Goal: Transaction & Acquisition: Purchase product/service

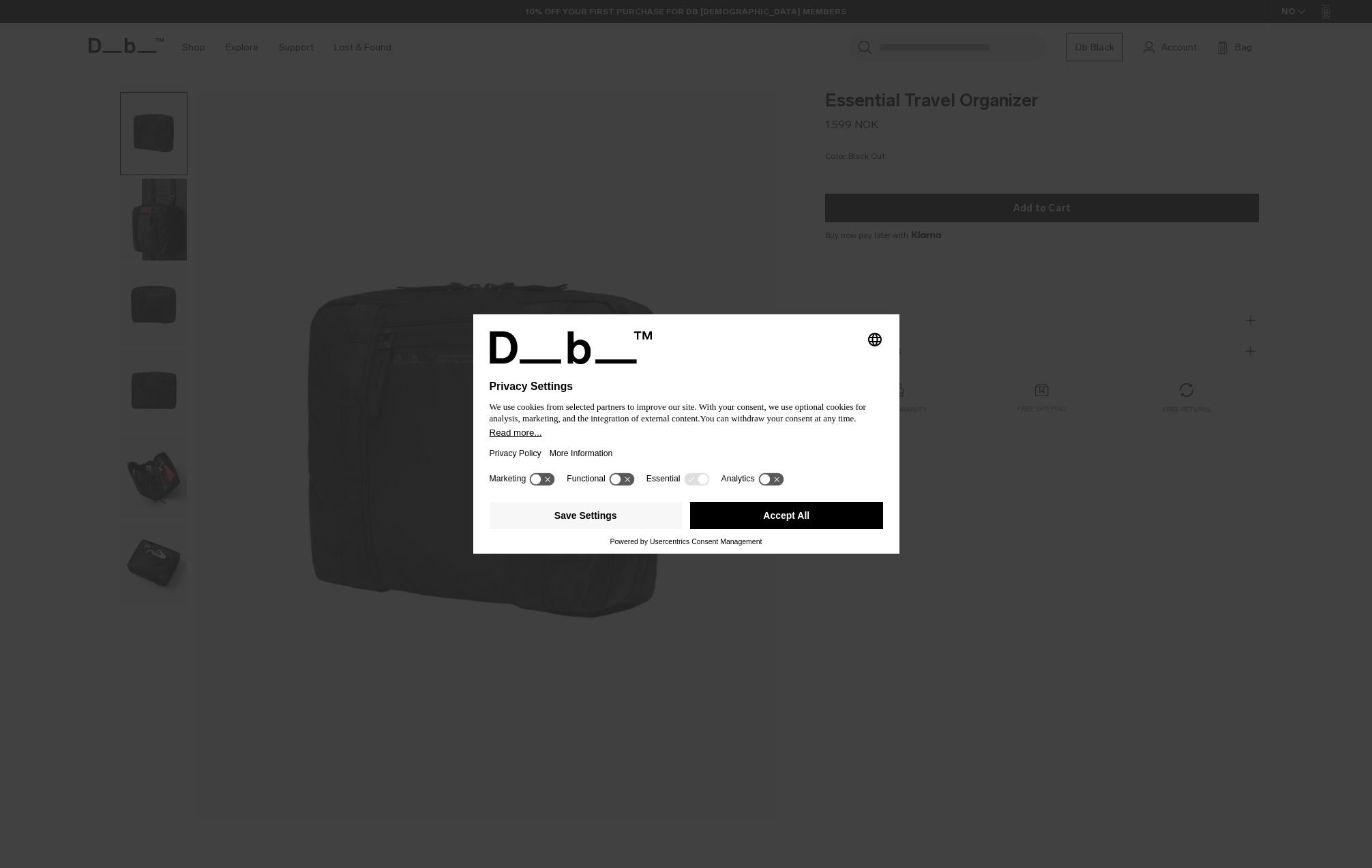
click at [722, 524] on button "Accept All" at bounding box center [787, 515] width 193 height 27
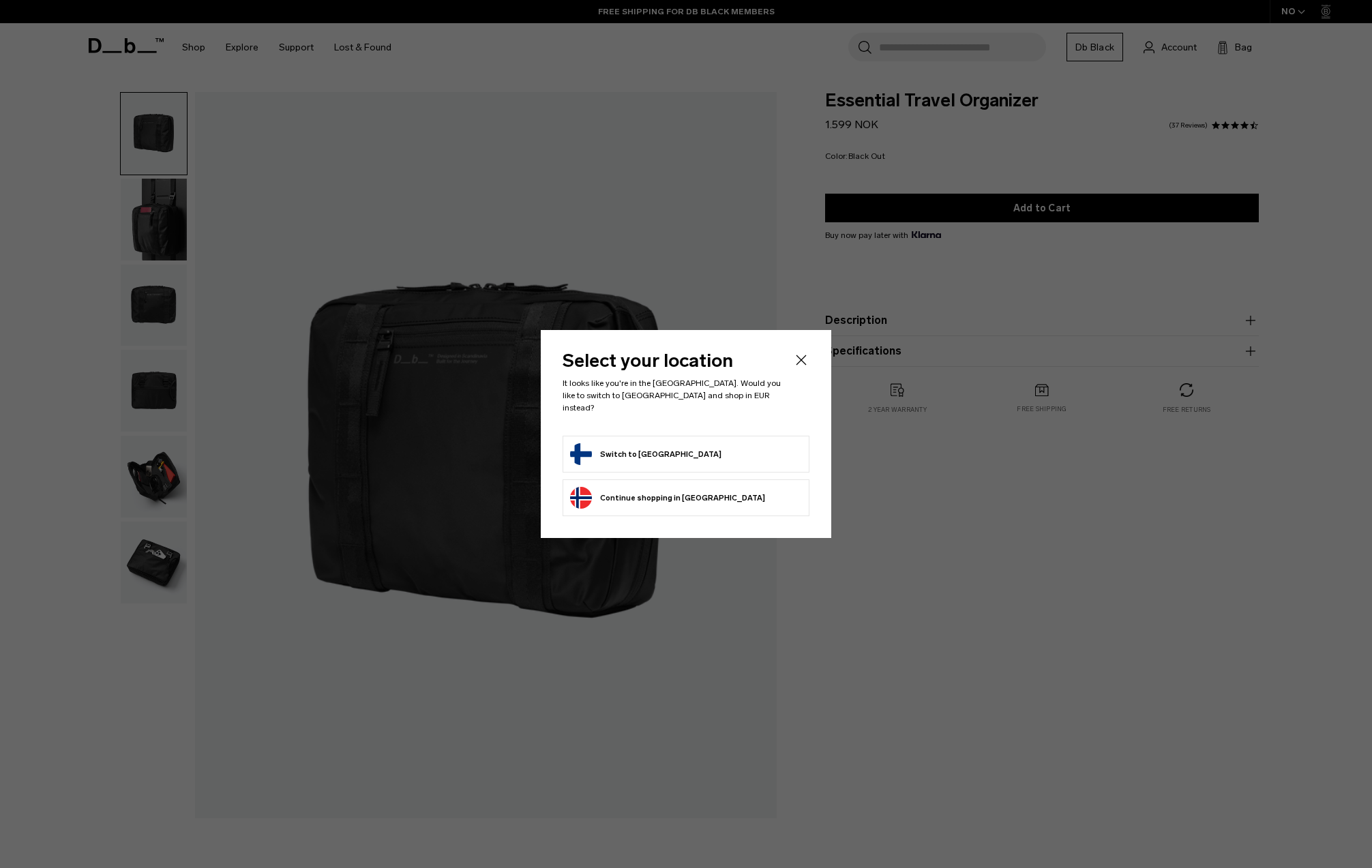
click at [663, 493] on button "Continue browsing [GEOGRAPHIC_DATA] store Continue shopping in [GEOGRAPHIC_DATA]" at bounding box center [668, 498] width 195 height 22
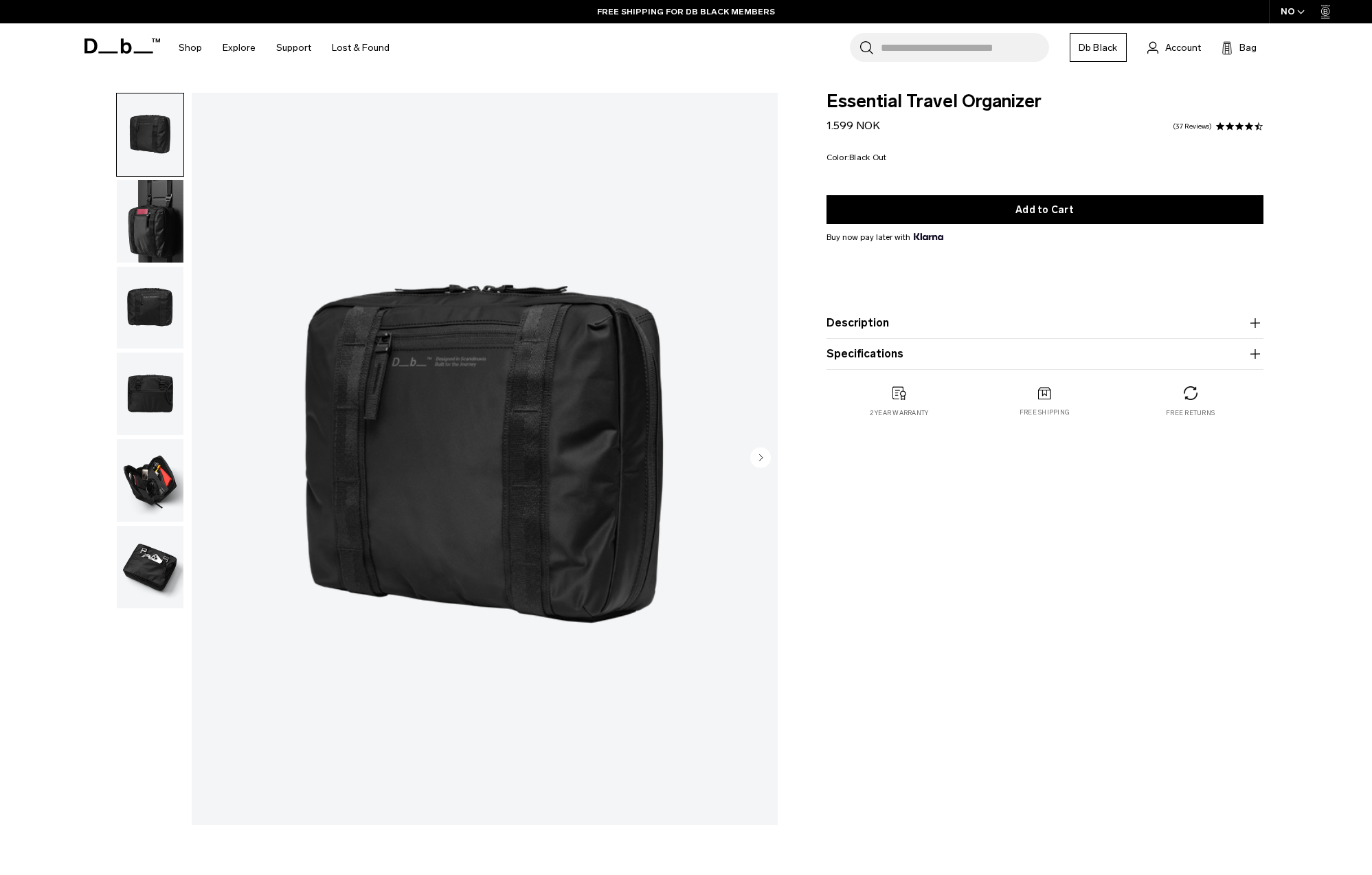
click at [135, 234] on img "button" at bounding box center [150, 221] width 67 height 82
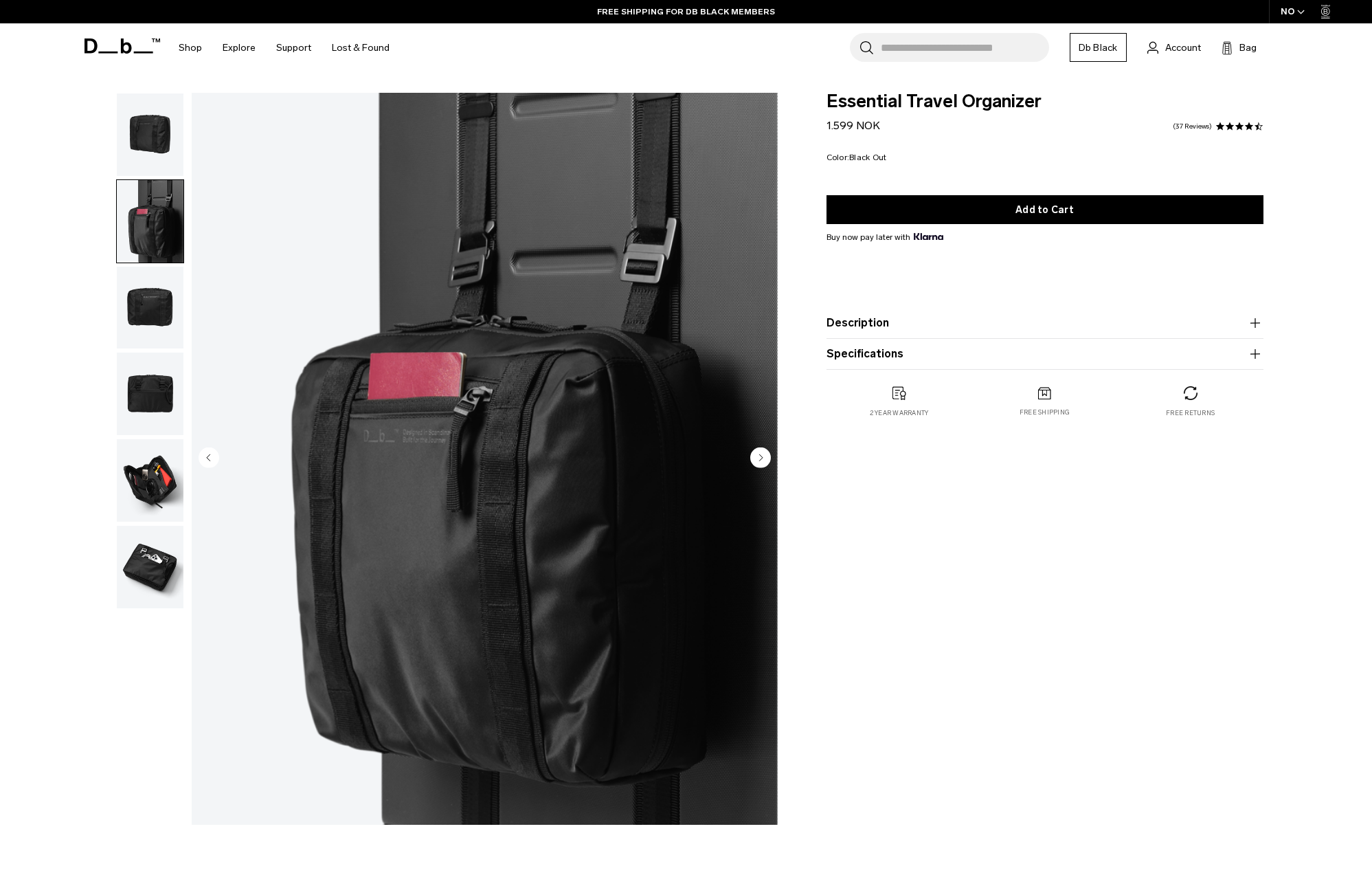
click at [158, 299] on img "button" at bounding box center [150, 308] width 67 height 82
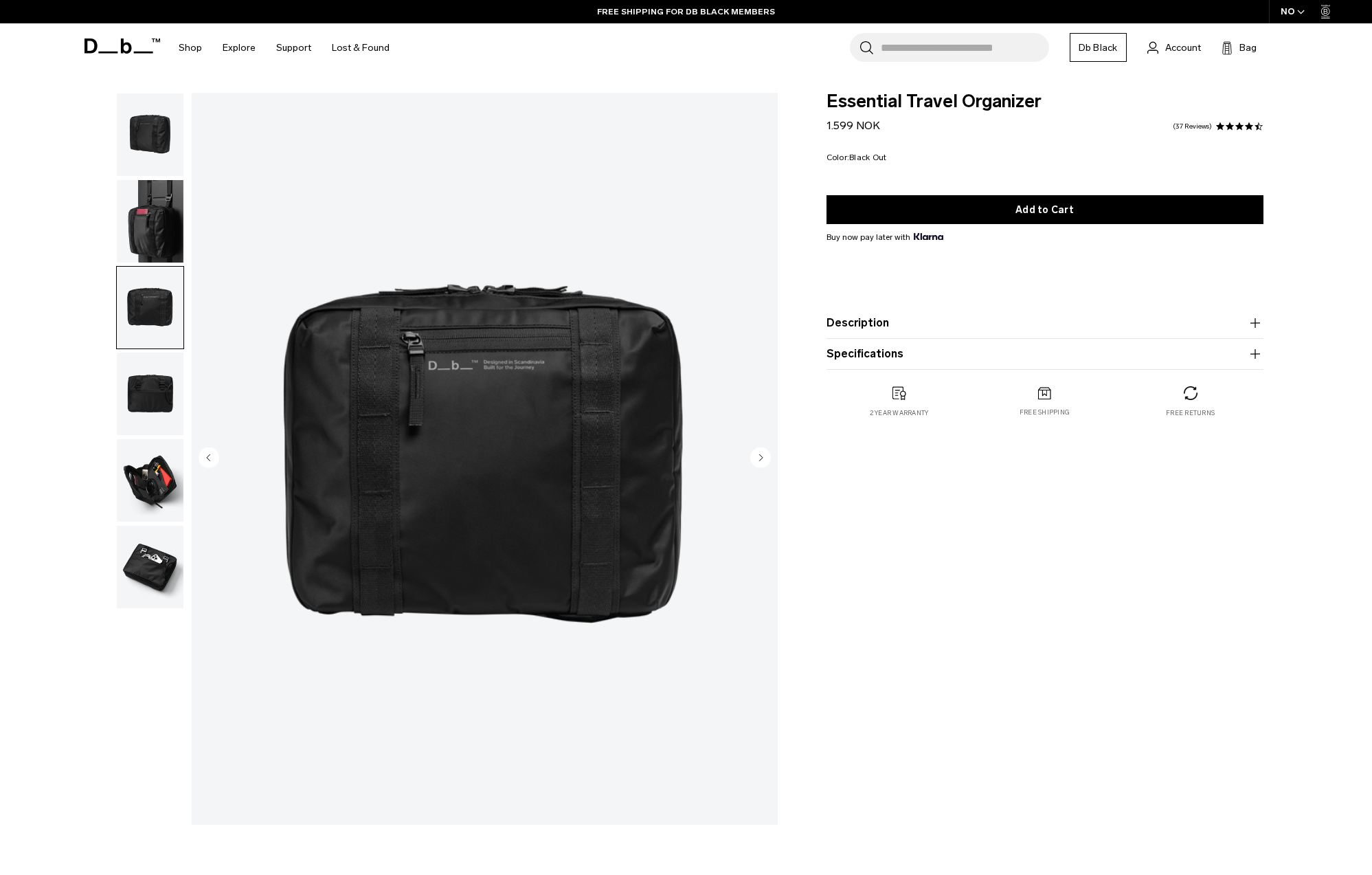
click at [159, 351] on ul at bounding box center [150, 351] width 68 height 516
click at [161, 382] on img "button" at bounding box center [150, 394] width 67 height 82
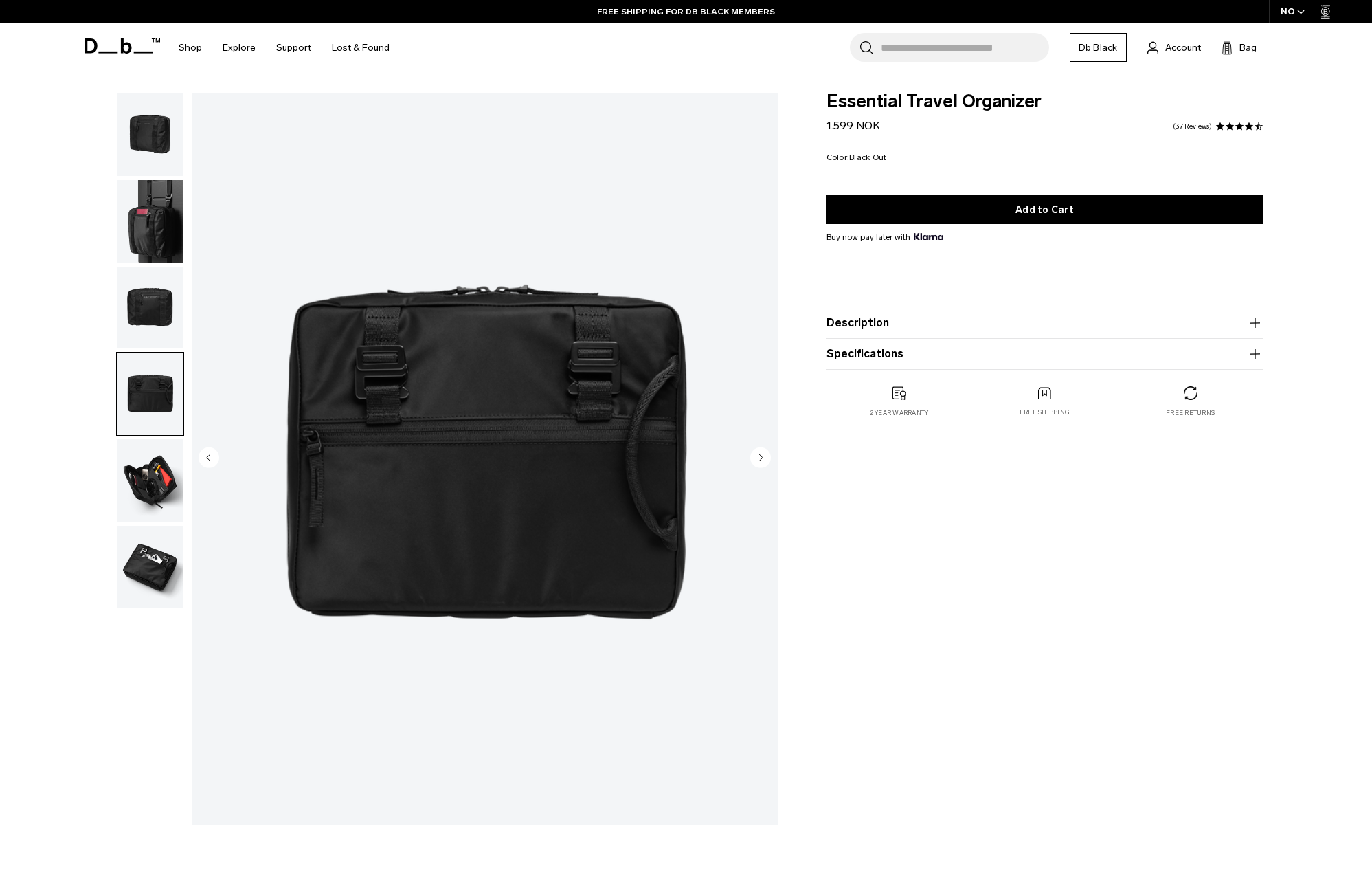
click at [158, 453] on img "button" at bounding box center [150, 481] width 67 height 82
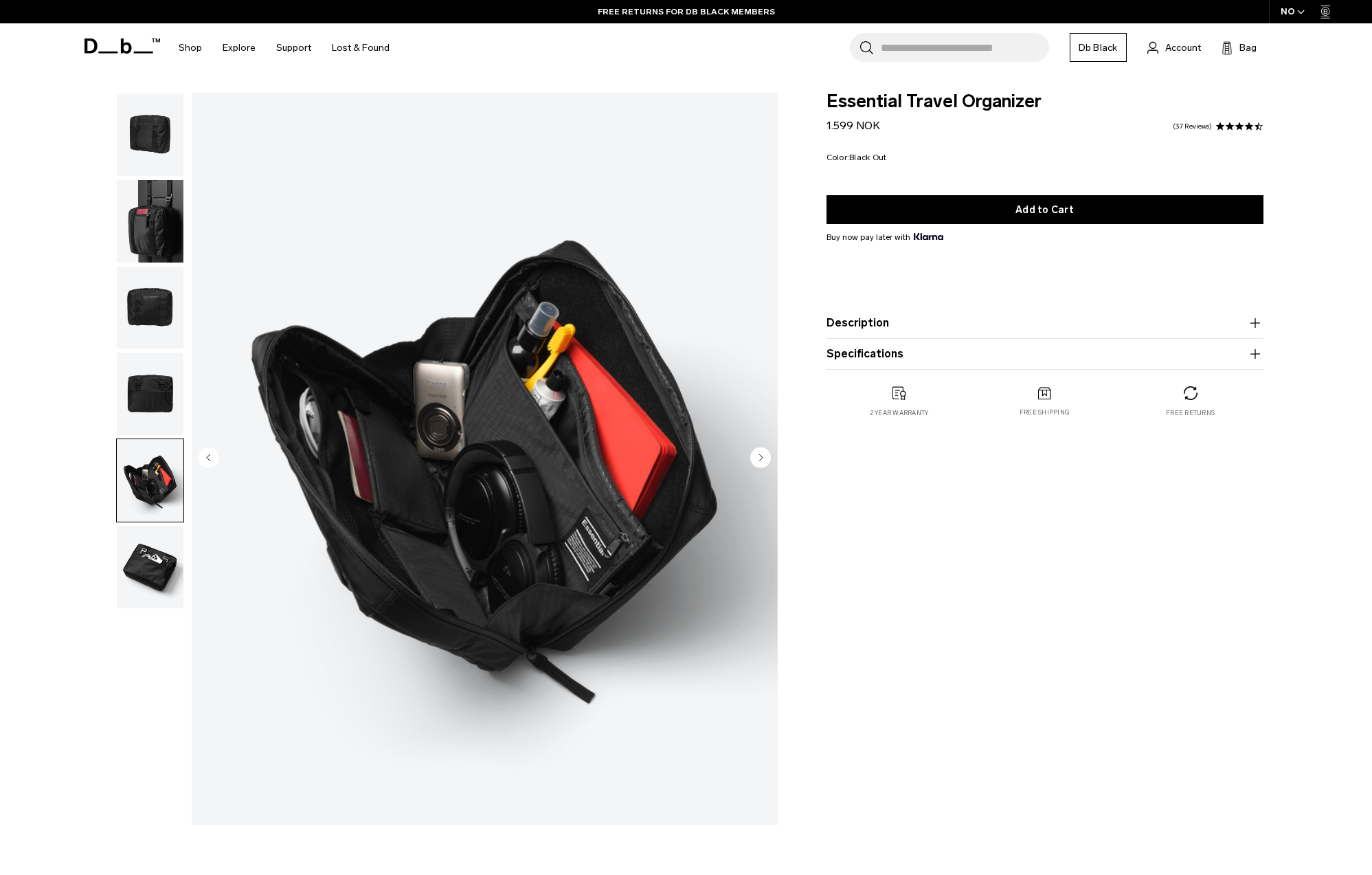
click at [158, 540] on img "button" at bounding box center [150, 567] width 67 height 82
